Goal: Task Accomplishment & Management: Manage account settings

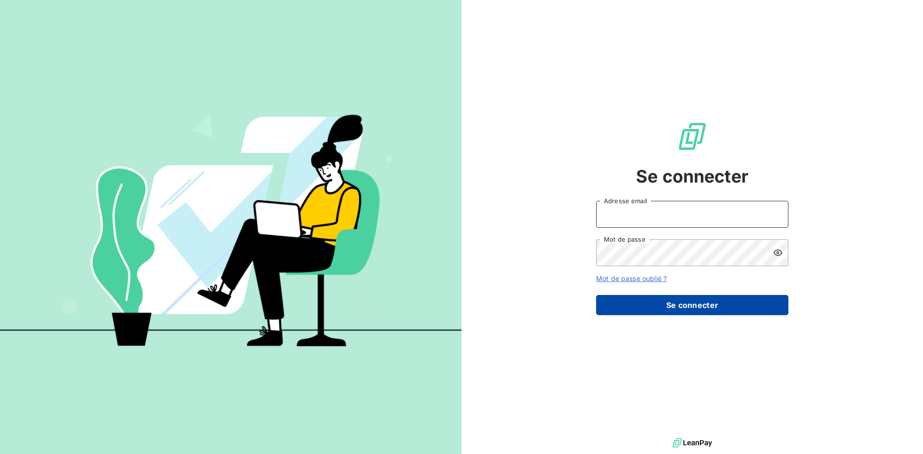
type input "sarah.malezieu@sixt.gp"
click at [692, 304] on button "Se connecter" at bounding box center [692, 305] width 192 height 20
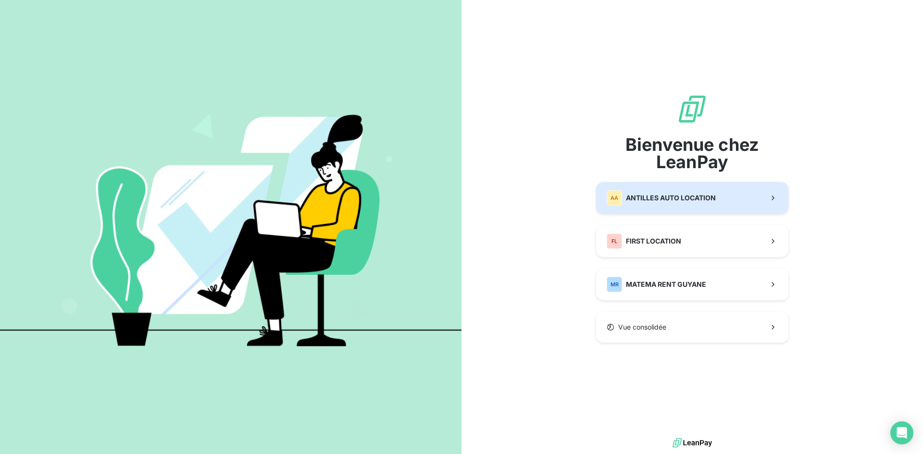
click at [677, 202] on span "ANTILLES AUTO LOCATION" at bounding box center [671, 198] width 90 height 10
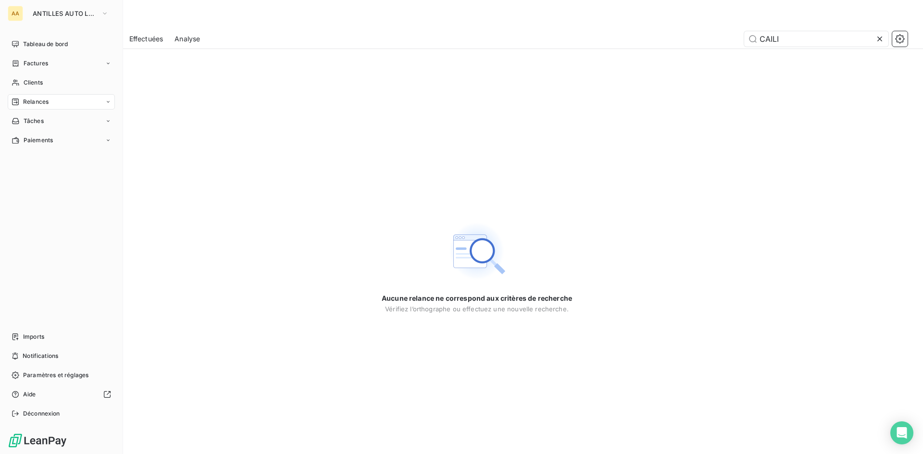
click at [34, 97] on div "Relances" at bounding box center [61, 101] width 107 height 15
click at [39, 82] on span "Clients" at bounding box center [33, 82] width 19 height 9
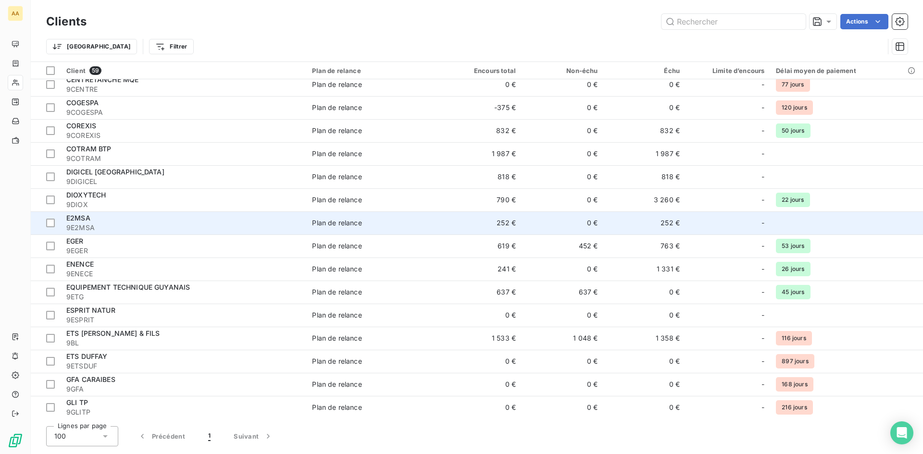
scroll to position [336, 0]
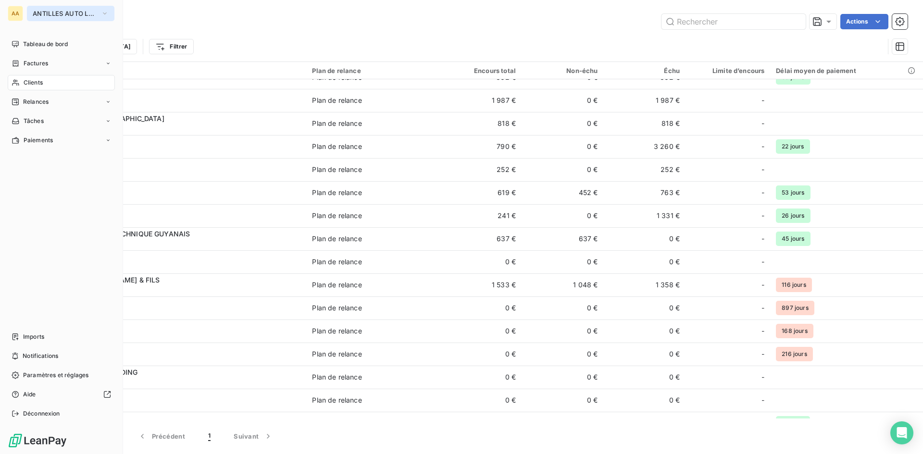
click at [107, 13] on icon "button" at bounding box center [105, 14] width 8 height 10
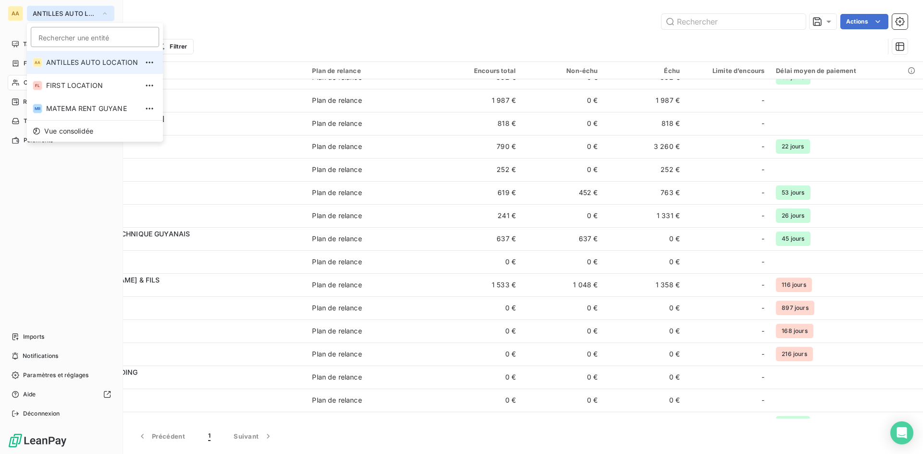
click at [104, 65] on span "ANTILLES AUTO LOCATION" at bounding box center [92, 63] width 92 height 10
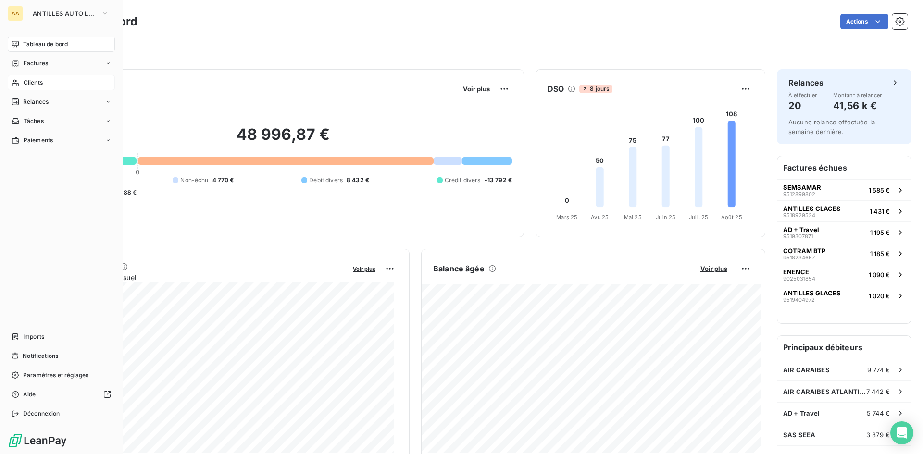
click at [38, 81] on span "Clients" at bounding box center [33, 82] width 19 height 9
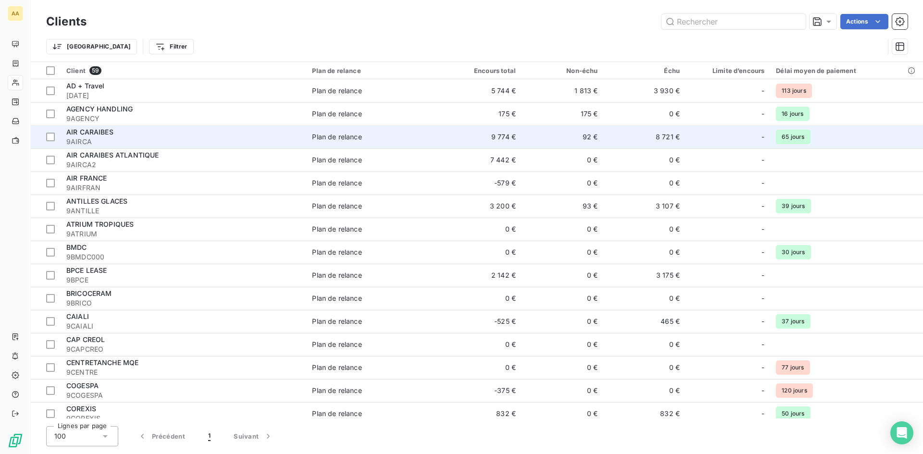
click at [102, 129] on span "AIR CARAIBES" at bounding box center [89, 132] width 47 height 8
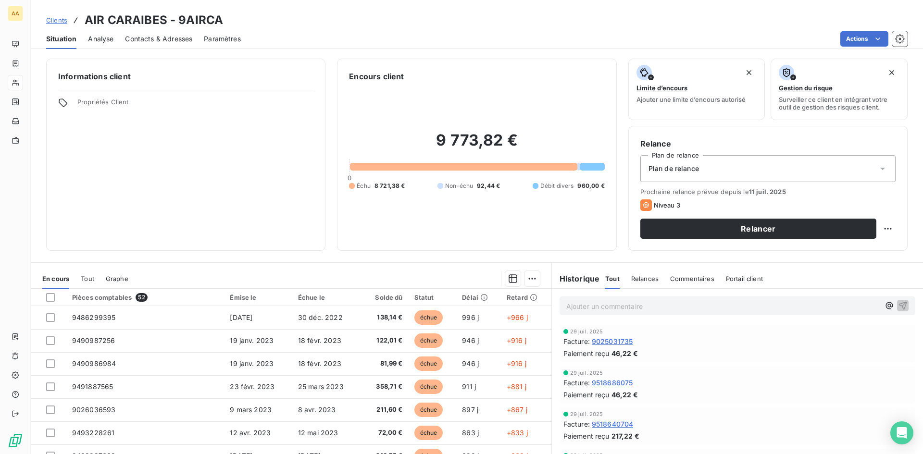
click at [693, 274] on div "Commentaires" at bounding box center [692, 279] width 44 height 20
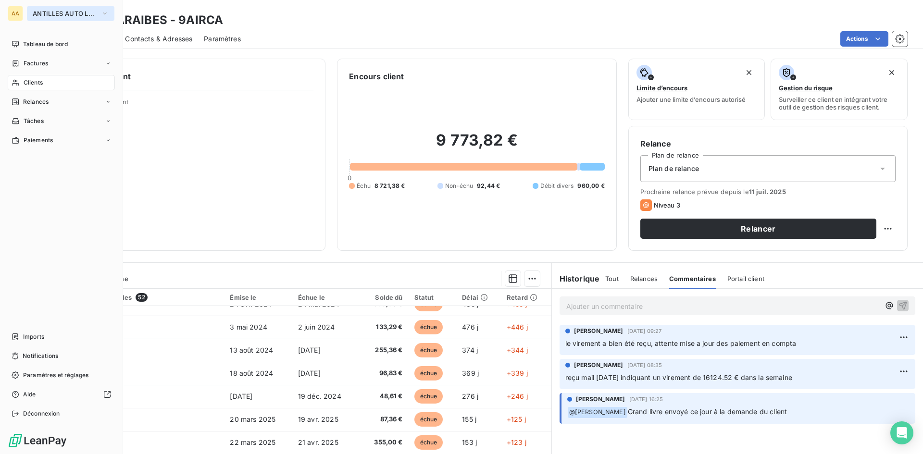
click at [101, 9] on icon "button" at bounding box center [105, 14] width 8 height 10
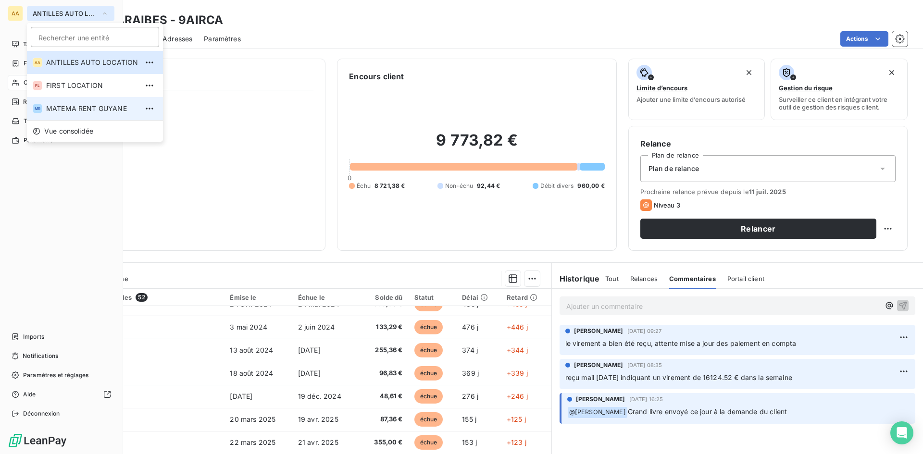
click at [93, 112] on span "MATEMA RENT GUYANE" at bounding box center [92, 109] width 92 height 10
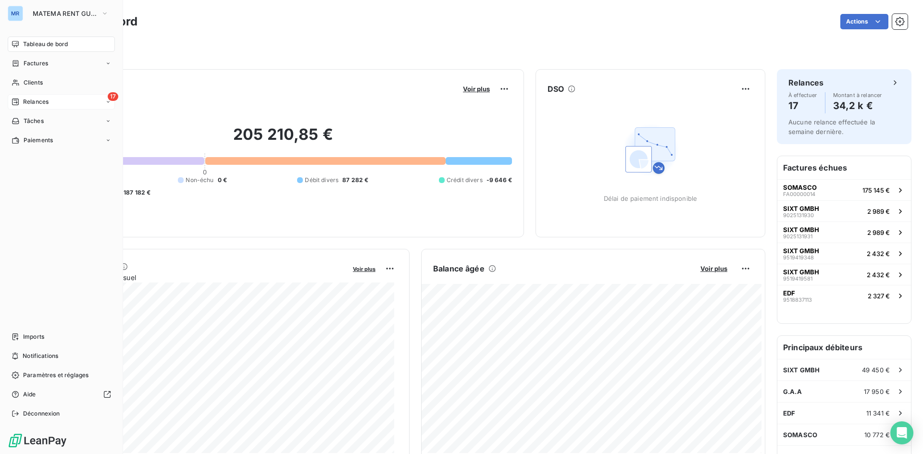
click at [47, 98] on span "Relances" at bounding box center [35, 102] width 25 height 9
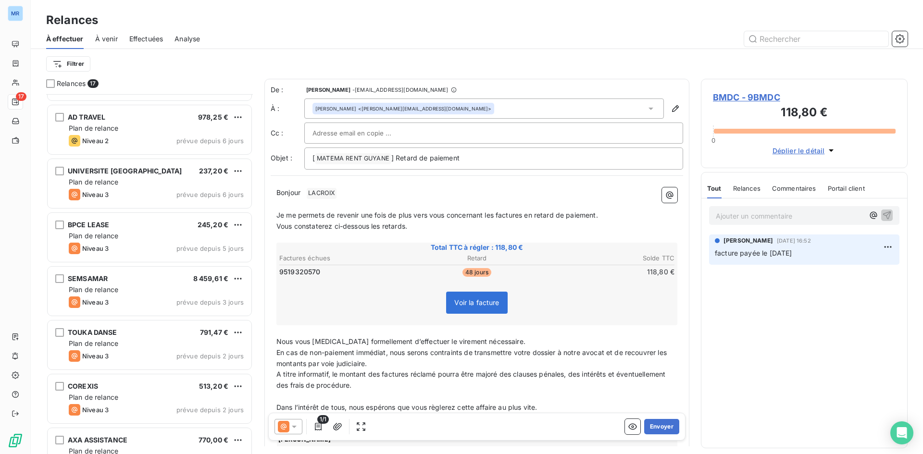
scroll to position [556, 0]
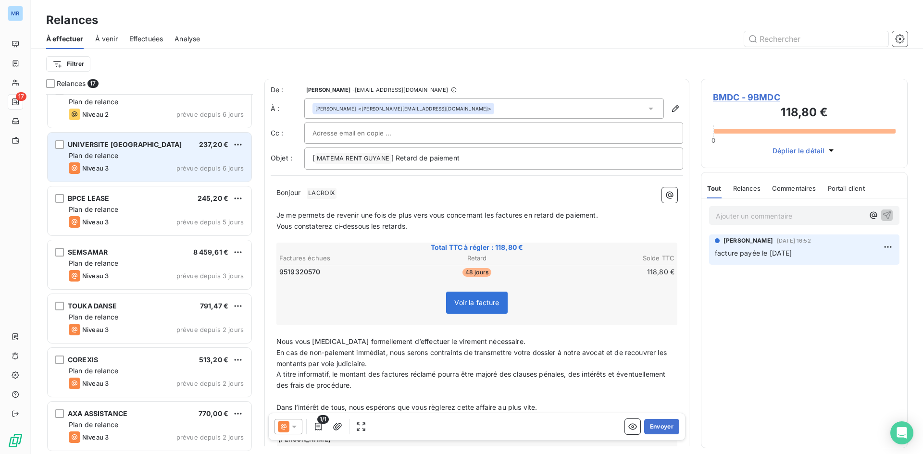
click at [167, 159] on div "Plan de relance" at bounding box center [156, 156] width 175 height 10
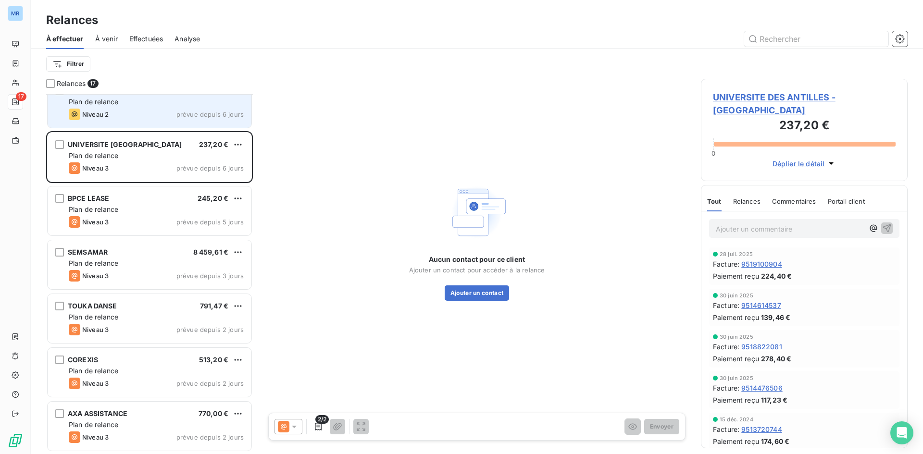
click at [201, 115] on span "prévue depuis 6 jours" at bounding box center [209, 115] width 67 height 8
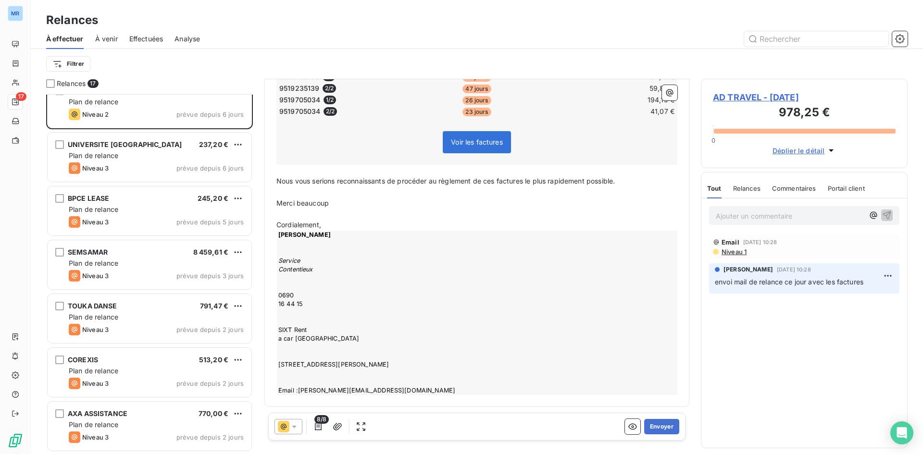
scroll to position [257, 0]
